Goal: Find specific page/section: Find specific page/section

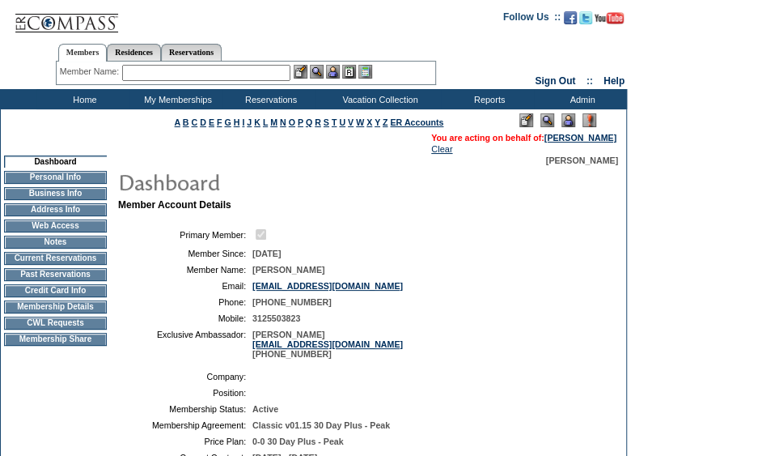
click at [71, 329] on td "CWL Requests" at bounding box center [55, 322] width 103 height 13
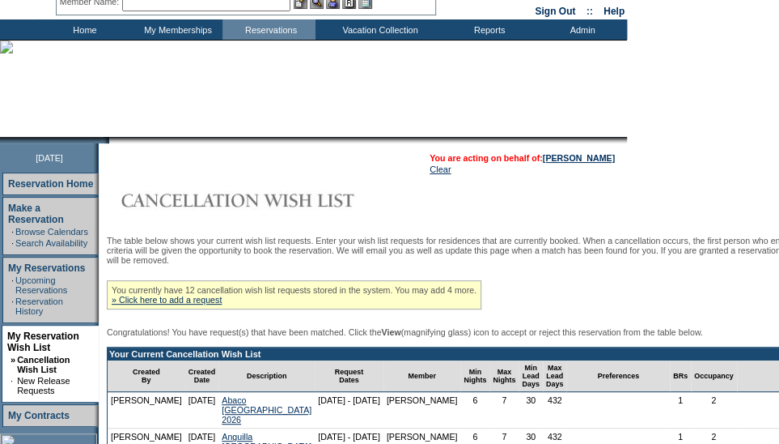
scroll to position [15, 0]
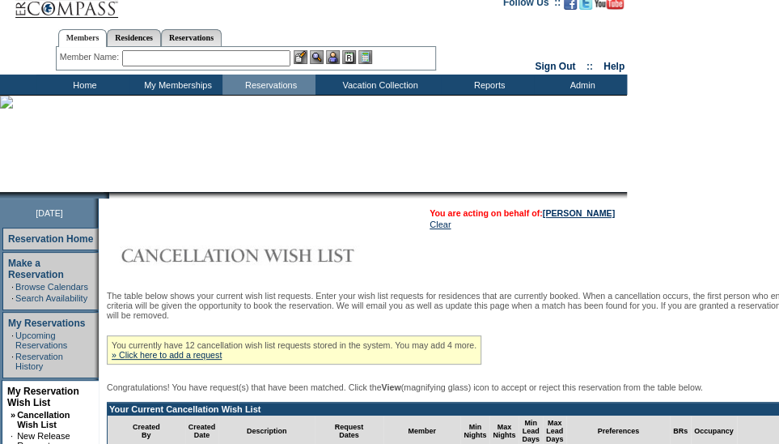
click at [189, 58] on input "text" at bounding box center [206, 58] width 168 height 16
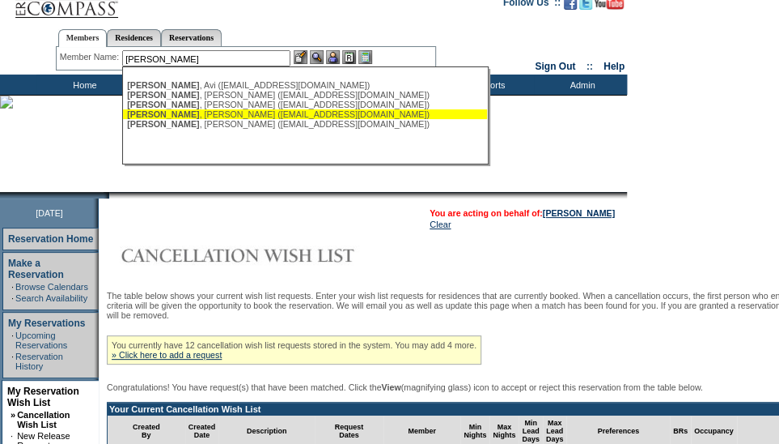
click at [227, 116] on div "[PERSON_NAME] ([EMAIL_ADDRESS][DOMAIN_NAME])" at bounding box center [305, 114] width 356 height 10
type input "[PERSON_NAME] ([EMAIL_ADDRESS][DOMAIN_NAME])"
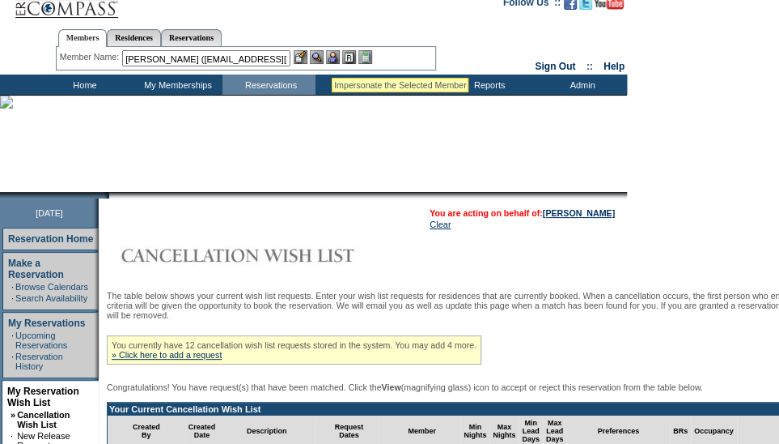
click at [332, 57] on img at bounding box center [333, 57] width 14 height 14
click at [321, 56] on img at bounding box center [317, 57] width 14 height 14
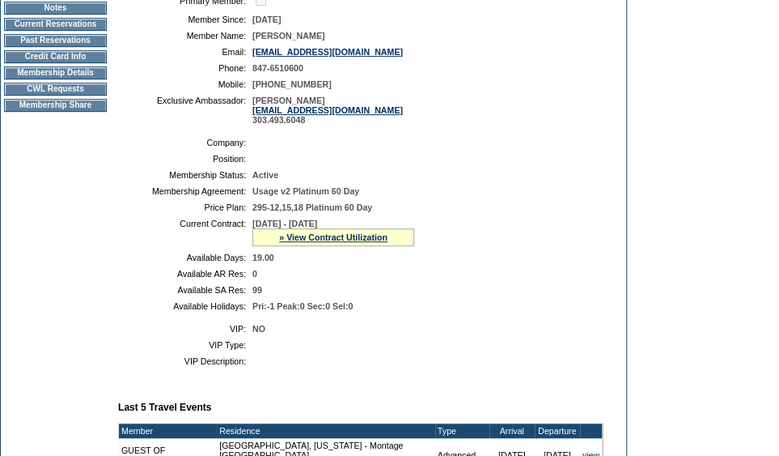
scroll to position [235, 0]
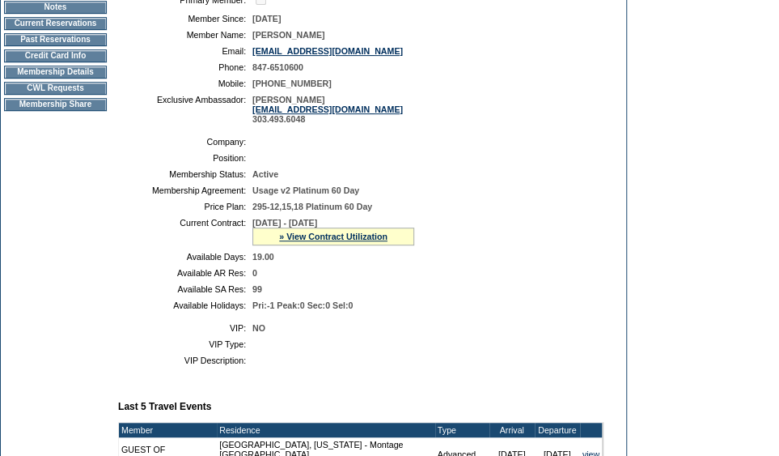
click at [61, 59] on td "Credit Card Info" at bounding box center [55, 55] width 103 height 13
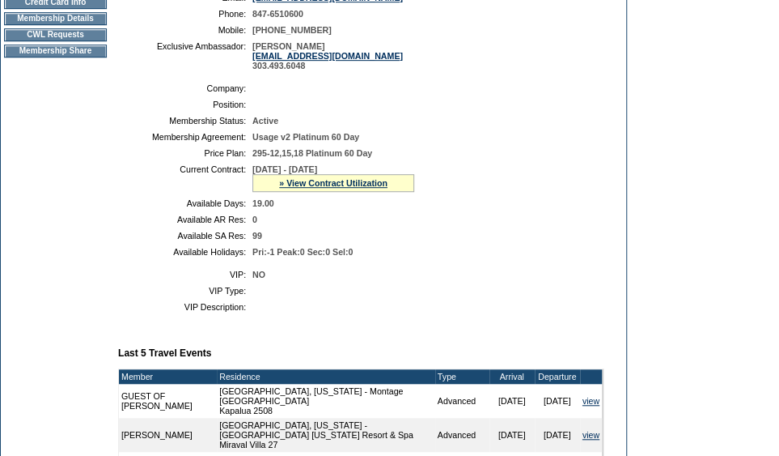
scroll to position [287, 0]
